Goal: Transaction & Acquisition: Purchase product/service

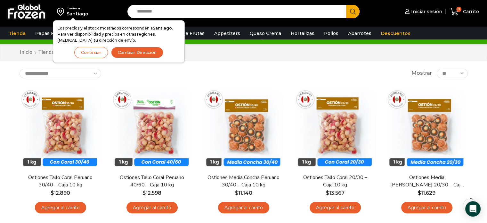
scroll to position [12, 0]
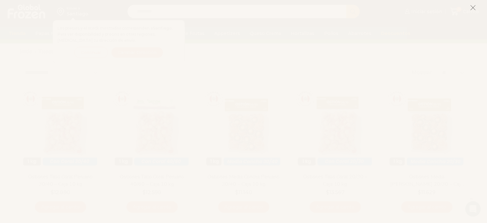
drag, startPoint x: 489, startPoint y: 15, endPoint x: 490, endPoint y: 20, distance: 5.2
click at [487, 20] on html "WordPress WooCommerce Themes Enviar a Santiago Los precios y el stock mostrados…" at bounding box center [243, 199] width 487 height 422
click at [473, 6] on icon at bounding box center [473, 8] width 6 height 6
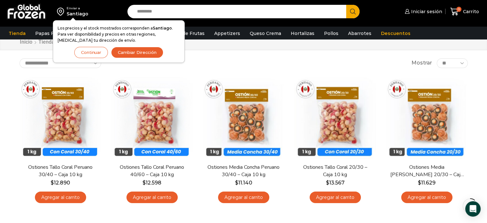
scroll to position [20, 0]
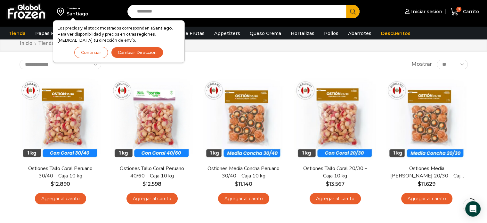
click at [93, 51] on button "Continuar" at bounding box center [91, 52] width 34 height 11
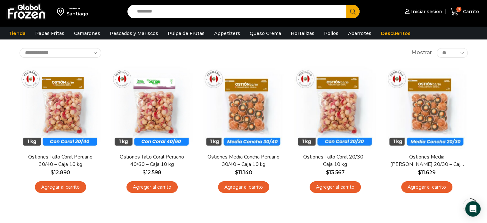
scroll to position [33, 0]
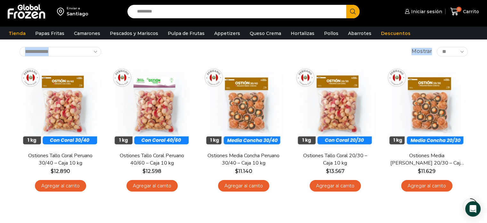
drag, startPoint x: 484, startPoint y: 35, endPoint x: 490, endPoint y: 47, distance: 13.6
click at [487, 47] on html "WordPress WooCommerce Themes Enviar a Santiago Los precios y el stock mostrados…" at bounding box center [243, 178] width 487 height 422
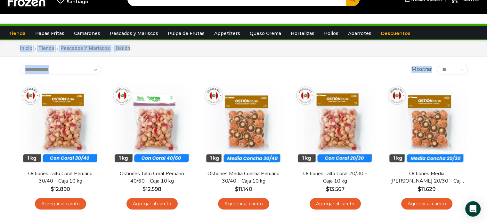
scroll to position [16, 0]
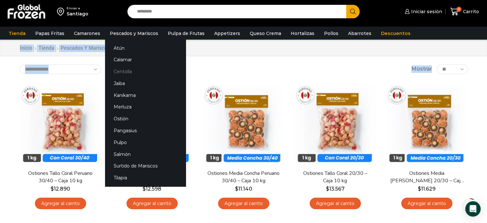
click at [124, 73] on link "Centolla" at bounding box center [145, 72] width 81 height 12
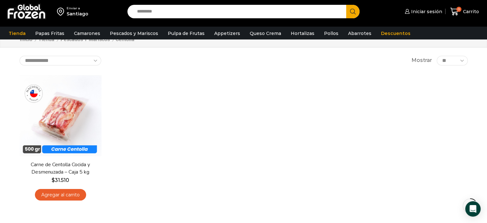
scroll to position [25, 0]
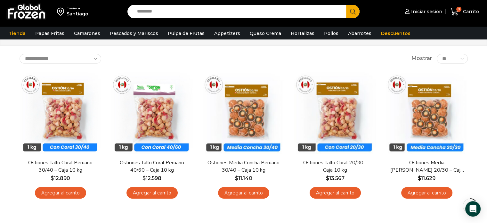
scroll to position [11, 0]
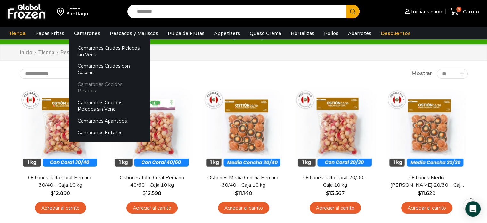
click at [98, 83] on link "Camarones Cocidos Pelados" at bounding box center [109, 87] width 81 height 18
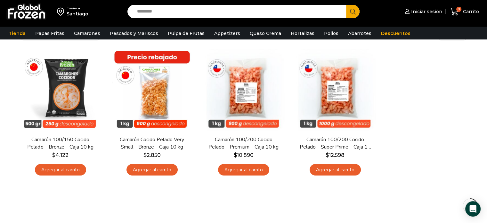
scroll to position [49, 0]
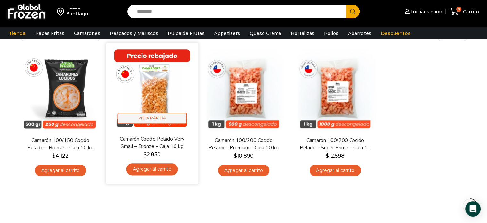
click at [152, 122] on span "Vista Rápida" at bounding box center [152, 117] width 70 height 11
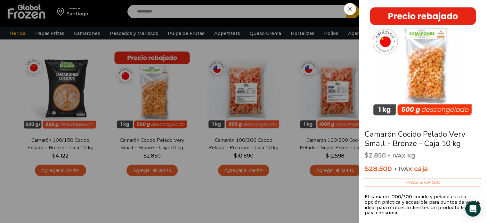
click at [350, 9] on icon at bounding box center [349, 8] width 3 height 3
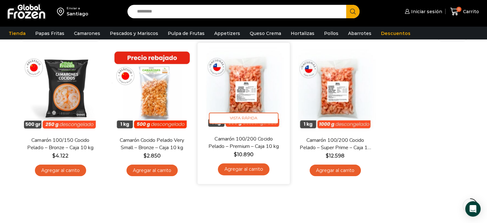
click at [251, 97] on img at bounding box center [243, 88] width 83 height 83
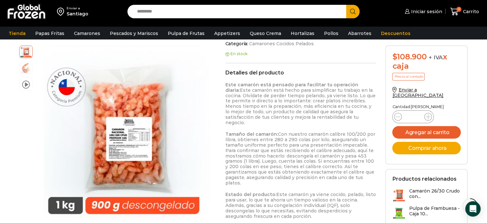
scroll to position [253, 0]
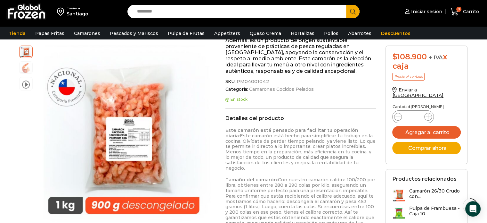
drag, startPoint x: 0, startPoint y: 0, endPoint x: 475, endPoint y: 87, distance: 483.2
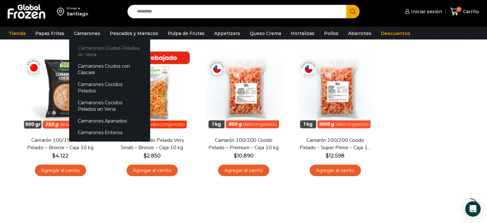
click at [98, 48] on link "Camarones Crudos Pelados sin Vena" at bounding box center [109, 51] width 81 height 18
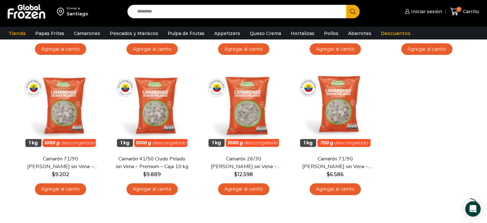
scroll to position [14, 0]
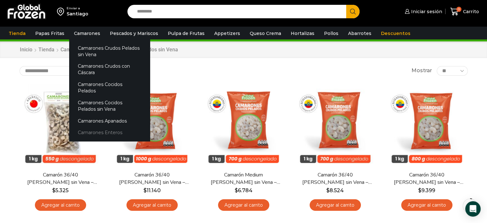
click at [110, 127] on link "Camarones Enteros" at bounding box center [109, 133] width 81 height 12
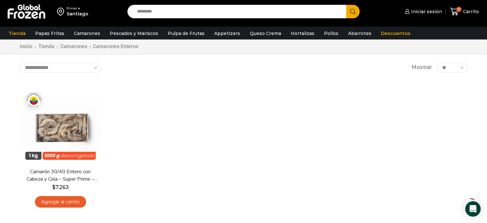
scroll to position [18, 0]
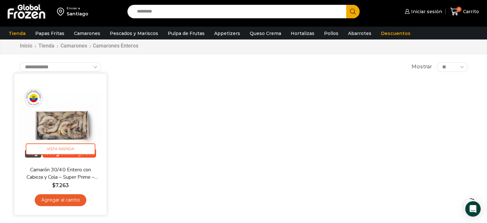
click at [56, 128] on img at bounding box center [60, 119] width 83 height 83
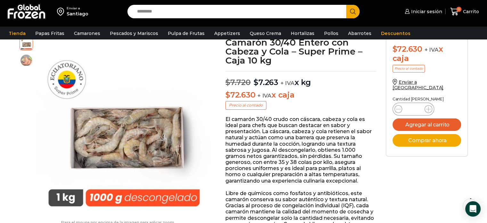
scroll to position [28, 0]
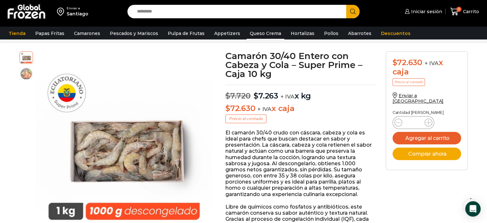
click at [269, 33] on link "Queso Crema" at bounding box center [266, 33] width 38 height 12
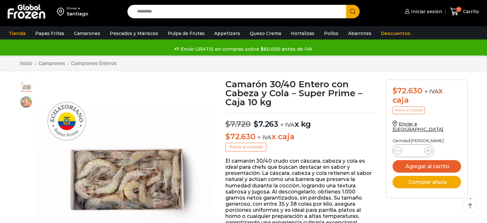
scroll to position [25, 0]
